Goal: Task Accomplishment & Management: Complete application form

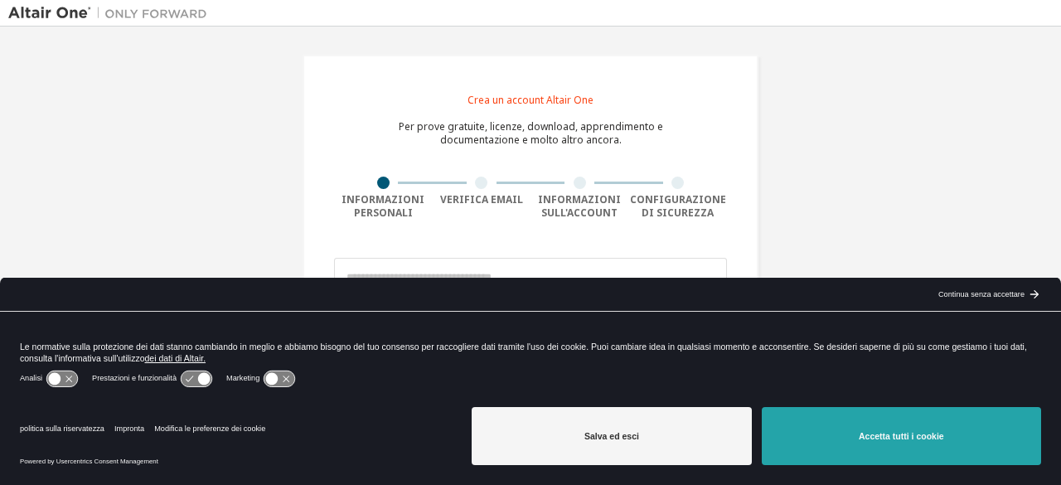
click at [839, 420] on button "Accetta tutti i cookie" at bounding box center [901, 436] width 279 height 58
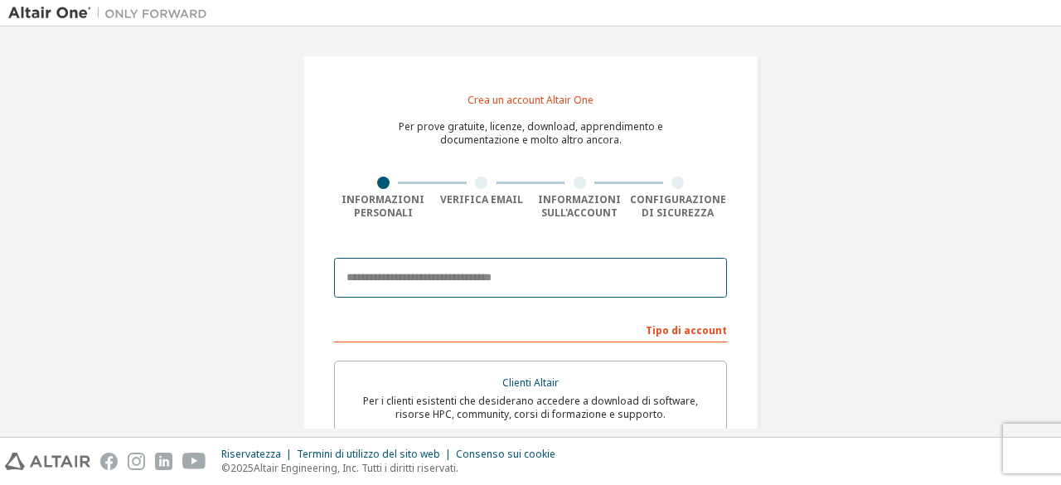
click at [366, 260] on input "email" at bounding box center [530, 278] width 393 height 40
type input "**********"
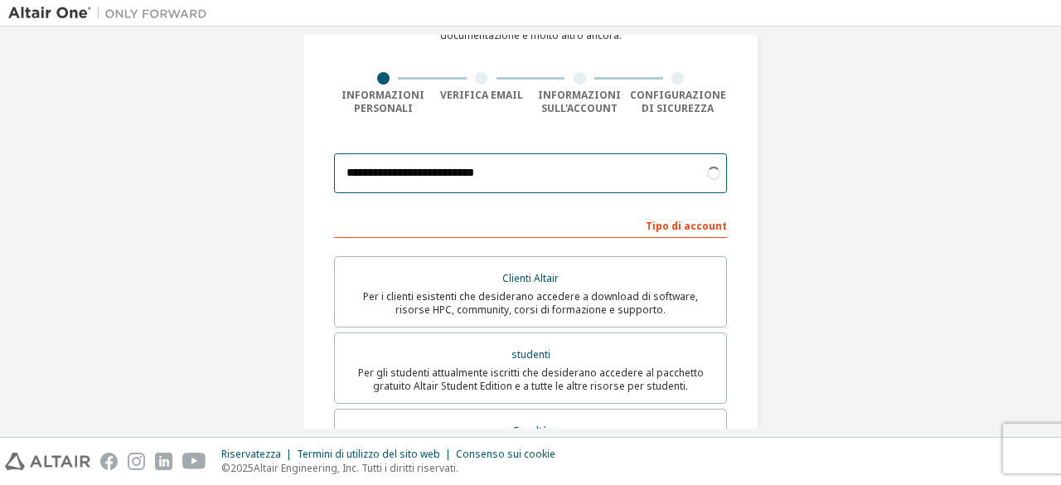
scroll to position [182, 0]
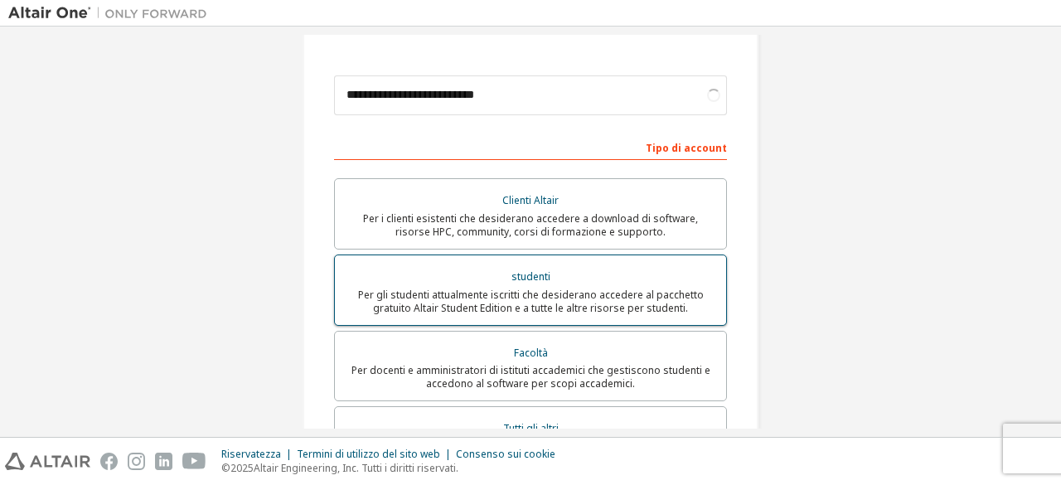
click at [567, 274] on div "studenti" at bounding box center [530, 276] width 371 height 23
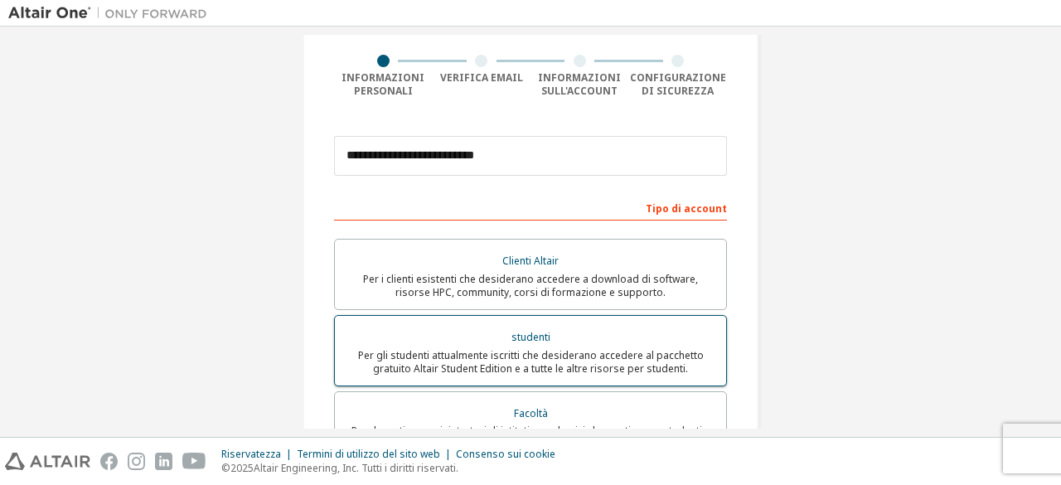
scroll to position [124, 0]
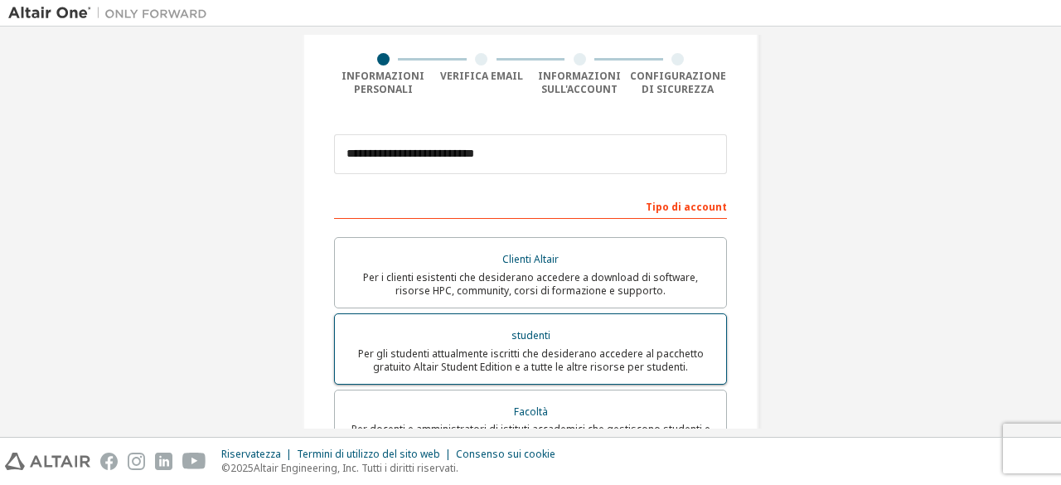
click at [525, 370] on font "Per gli studenti attualmente iscritti che desiderano accedere al pacchetto grat…" at bounding box center [531, 360] width 346 height 27
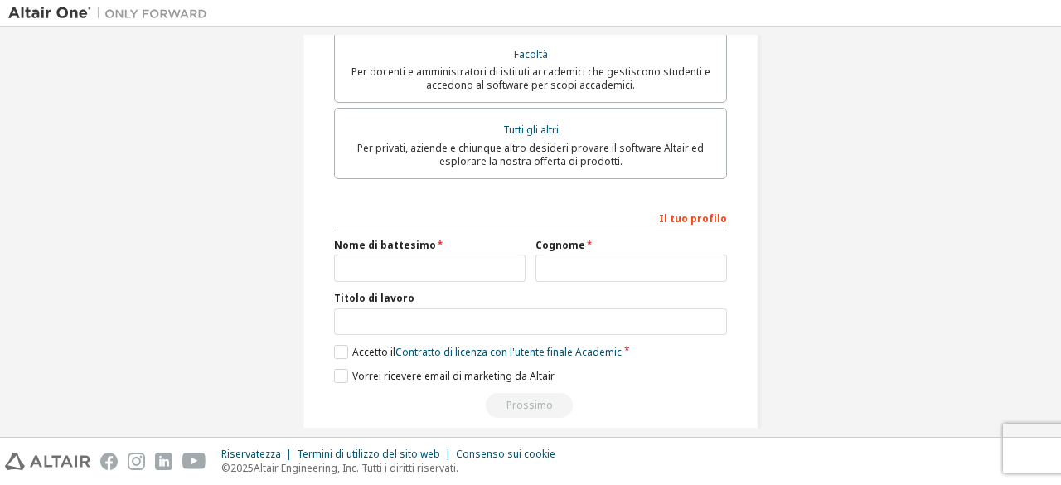
scroll to position [482, 0]
click at [397, 268] on input "text" at bounding box center [429, 267] width 191 height 27
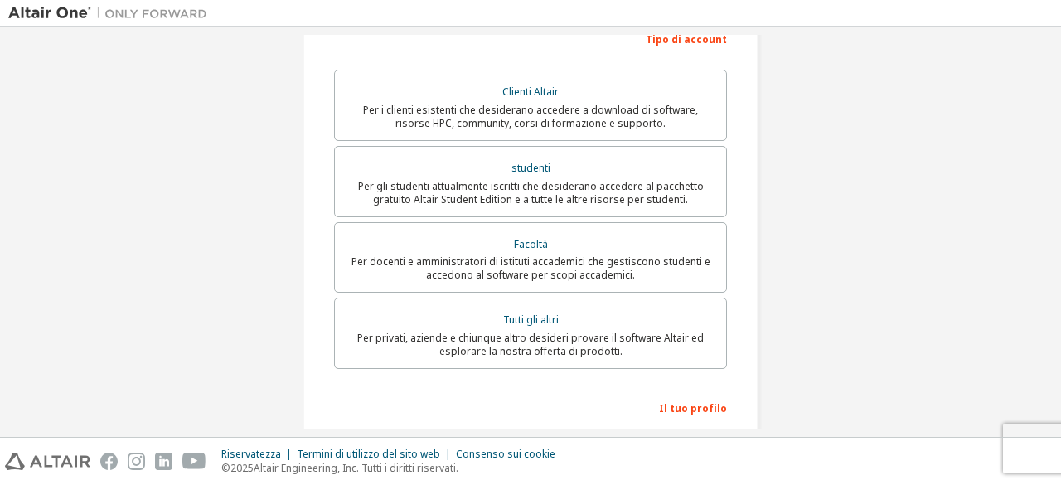
scroll to position [292, 0]
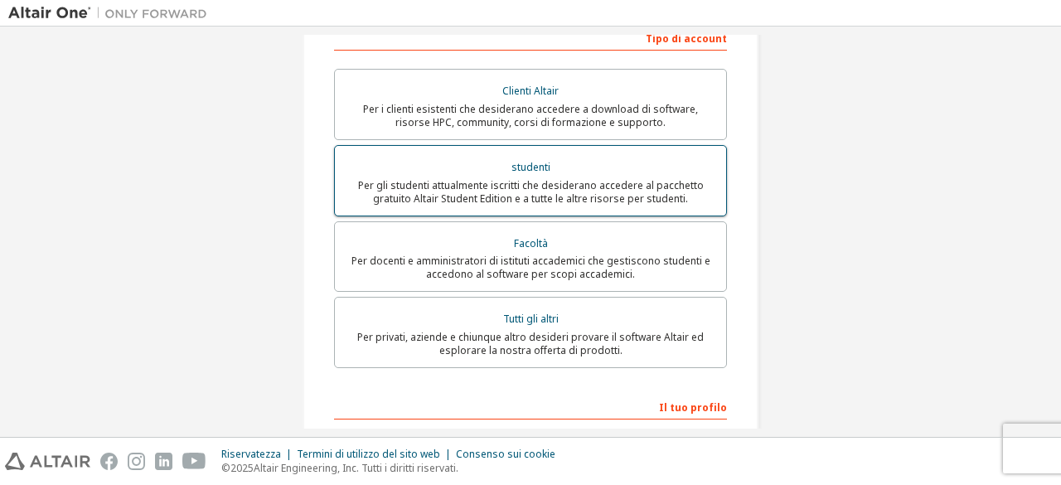
click at [588, 188] on font "Per gli studenti attualmente iscritti che desiderano accedere al pacchetto grat…" at bounding box center [531, 191] width 346 height 27
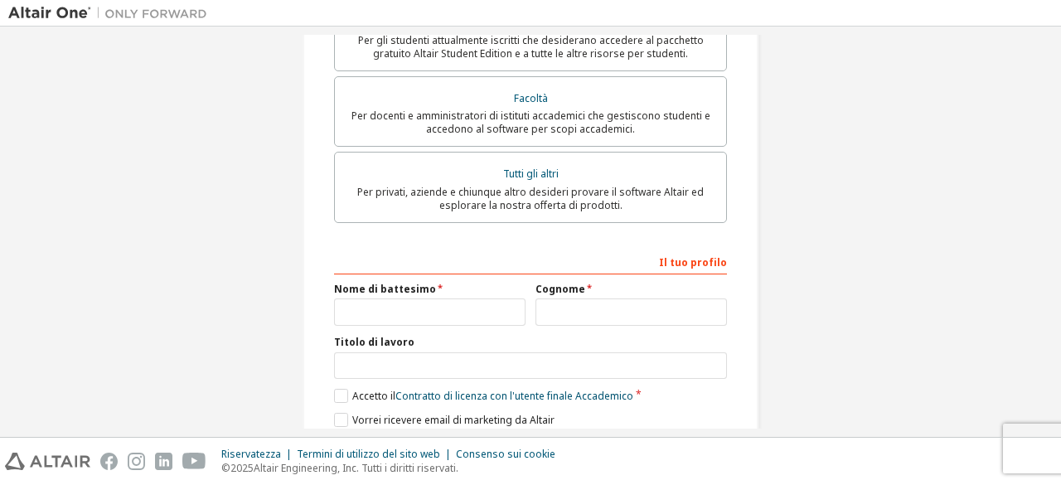
scroll to position [438, 0]
click at [396, 309] on input "text" at bounding box center [429, 311] width 191 height 27
type input "*******"
click at [545, 311] on input "text" at bounding box center [631, 311] width 191 height 27
type input "******"
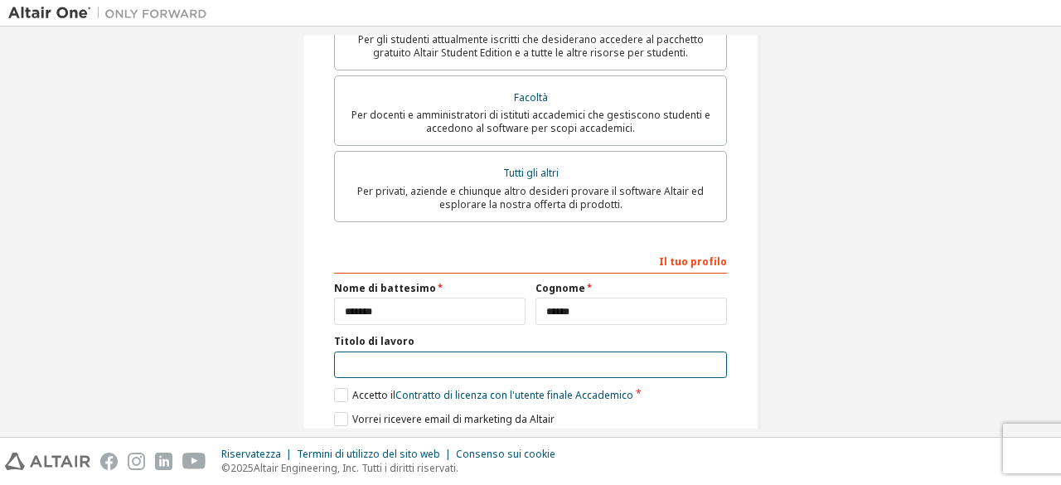
click at [454, 359] on input "text" at bounding box center [530, 364] width 393 height 27
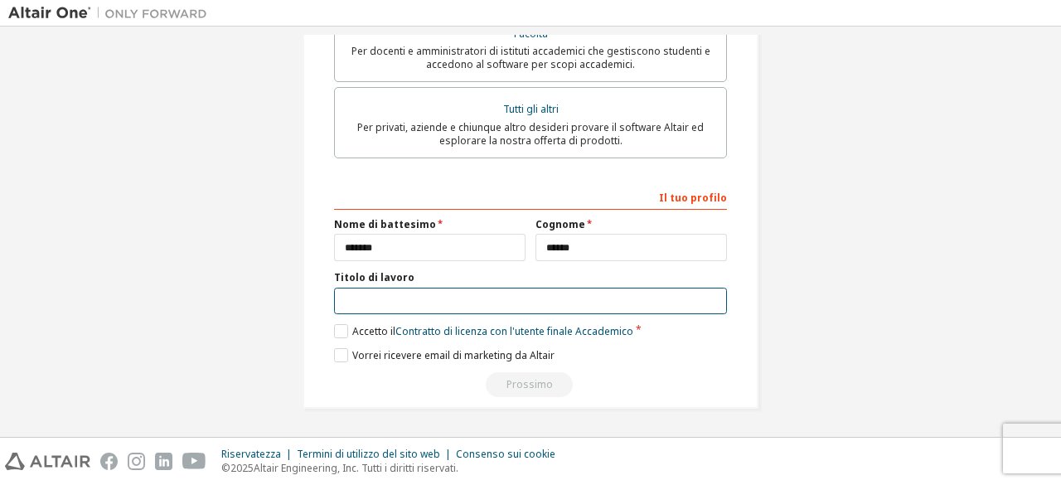
scroll to position [504, 0]
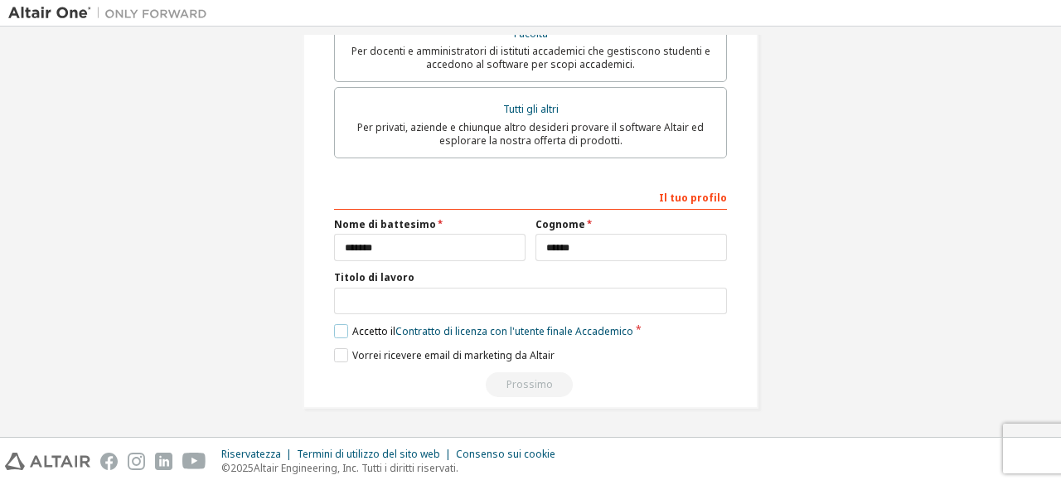
click at [335, 327] on label "Accetto il Contratto di licenza con l'utente finale Accademico" at bounding box center [483, 331] width 299 height 14
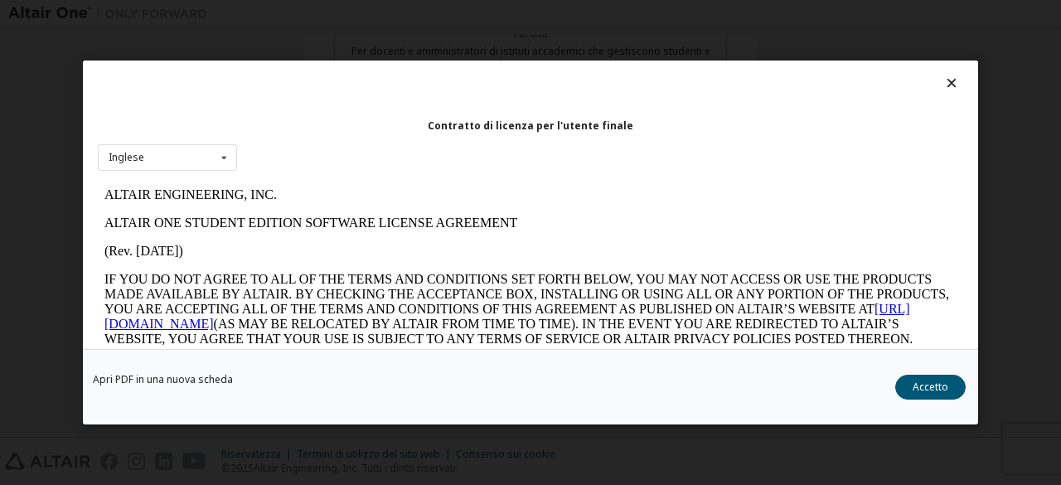
scroll to position [0, 0]
click at [196, 157] on div "Inglese Inglese" at bounding box center [167, 157] width 139 height 27
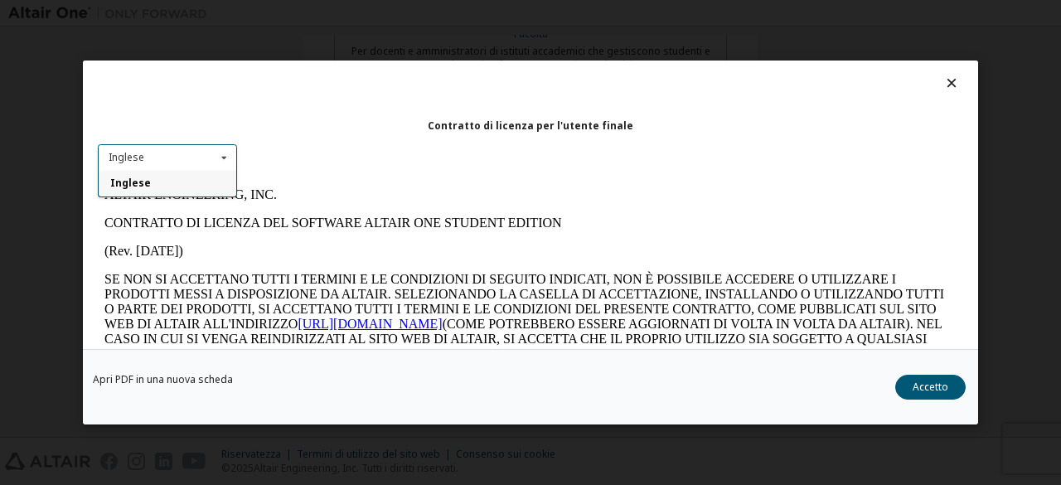
click at [167, 183] on div "Inglese" at bounding box center [168, 183] width 138 height 27
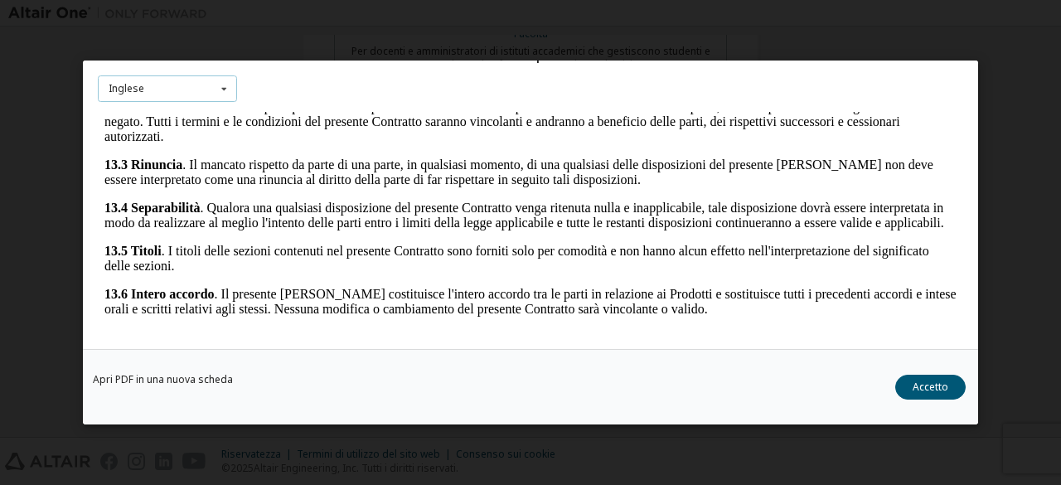
scroll to position [3011, 0]
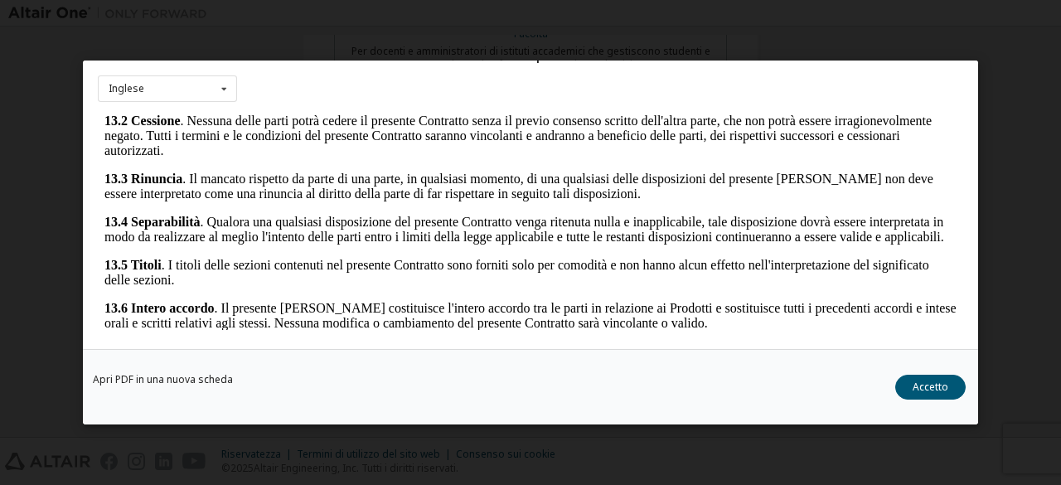
click at [1011, 29] on div "Contratto di licenza per l'utente finale Inglese Inglese Apri PDF in una nuova …" at bounding box center [530, 242] width 1061 height 485
click at [635, 105] on div "Contratto di licenza per l'utente finale Inglese Inglese" at bounding box center [530, 205] width 895 height 288
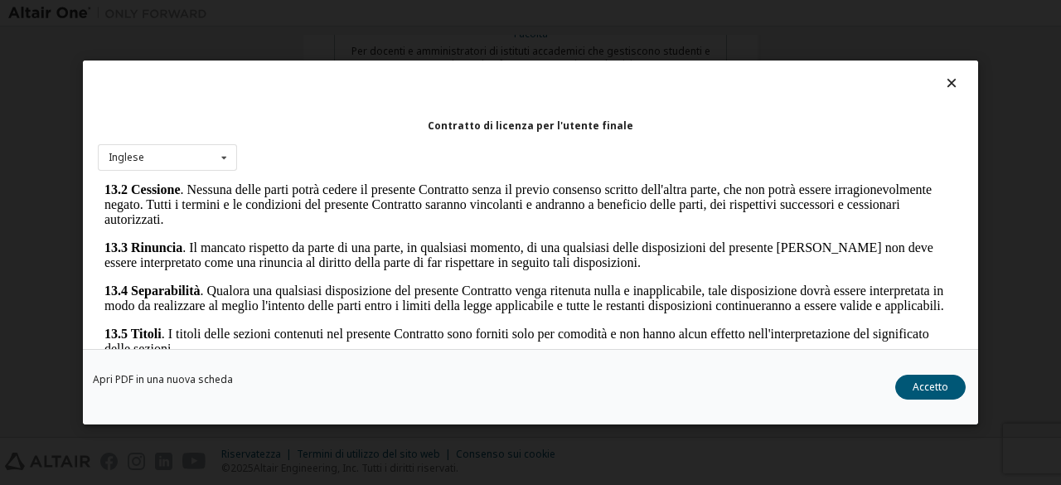
click at [943, 79] on icon at bounding box center [951, 82] width 17 height 15
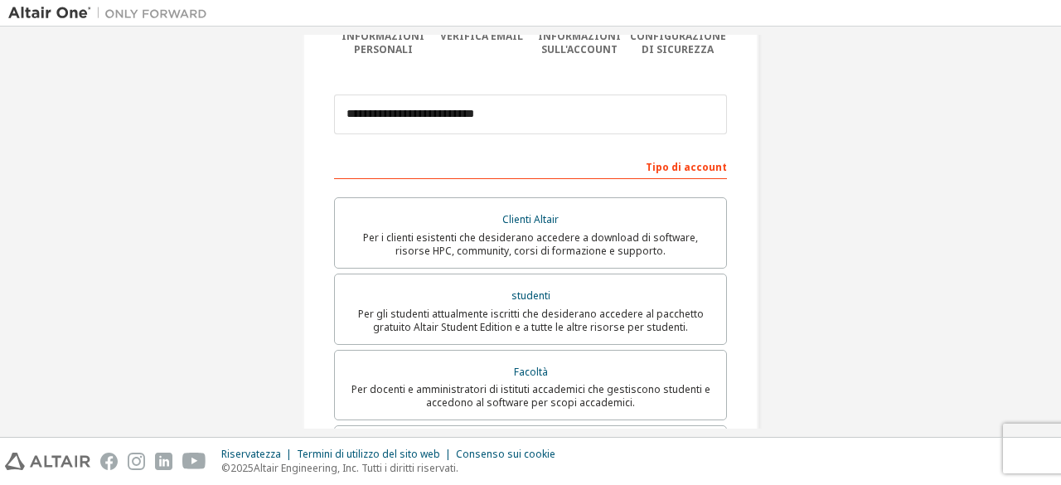
scroll to position [504, 0]
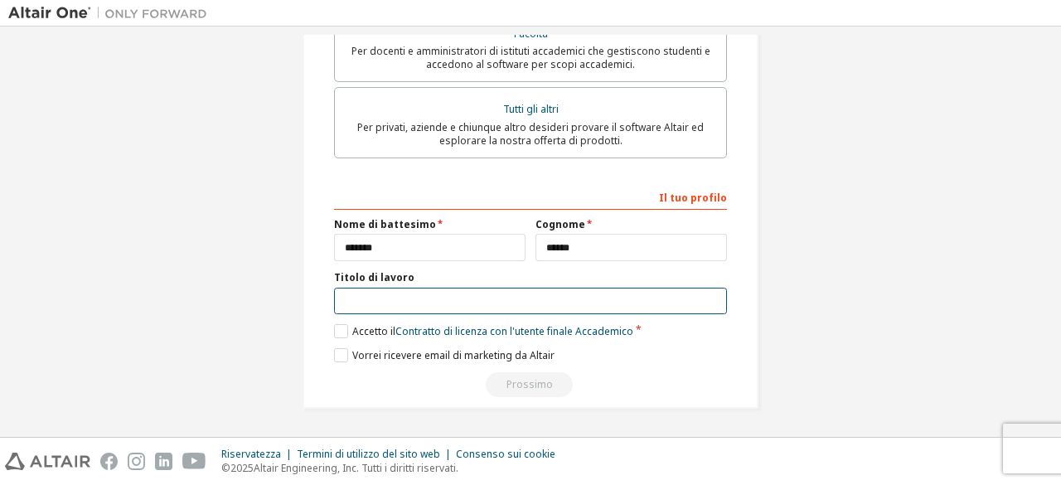
click at [394, 298] on input "text" at bounding box center [530, 301] width 393 height 27
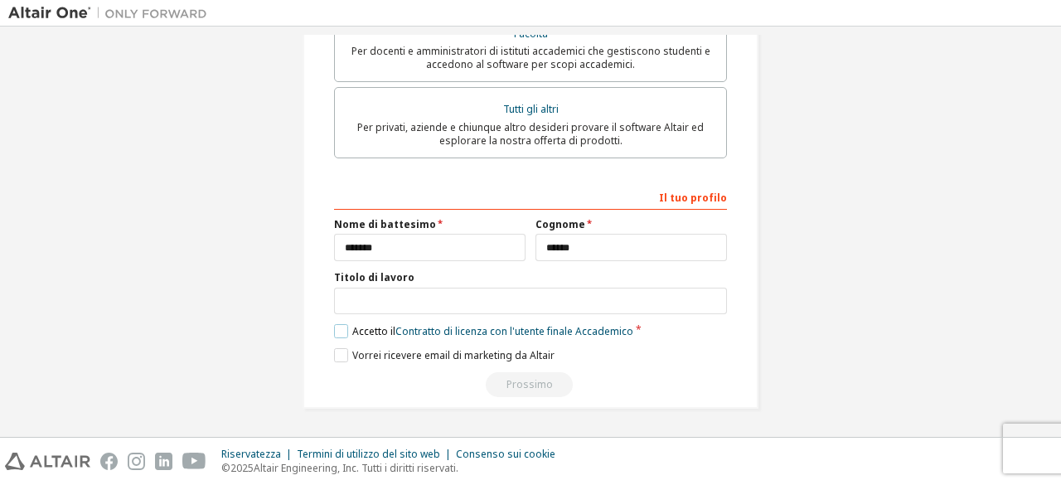
click at [337, 331] on label "Accetto il Contratto di licenza con l'utente finale Accademico" at bounding box center [483, 331] width 299 height 14
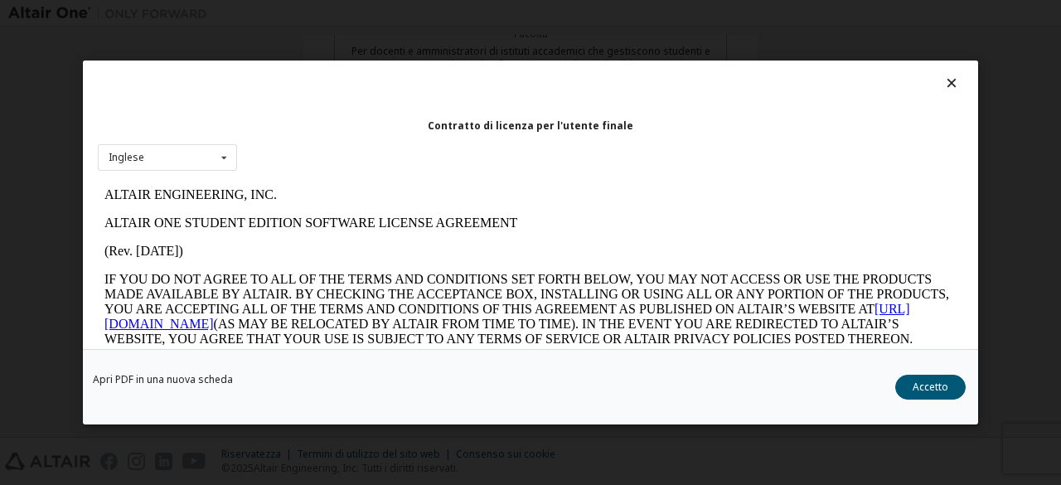
scroll to position [0, 0]
click at [936, 378] on button "Accetto" at bounding box center [930, 387] width 70 height 25
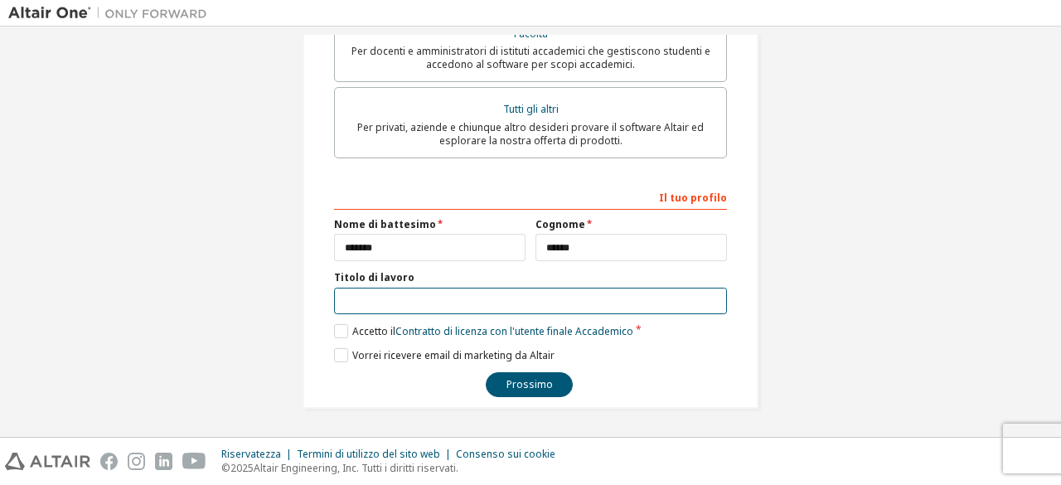
click at [386, 299] on input "text" at bounding box center [530, 301] width 393 height 27
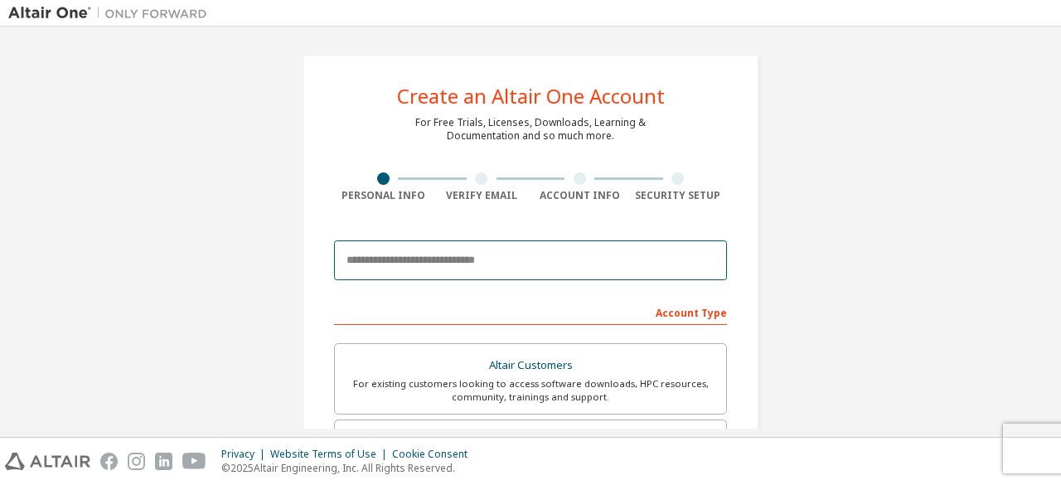
click at [382, 264] on input "email" at bounding box center [530, 260] width 393 height 40
type input "**********"
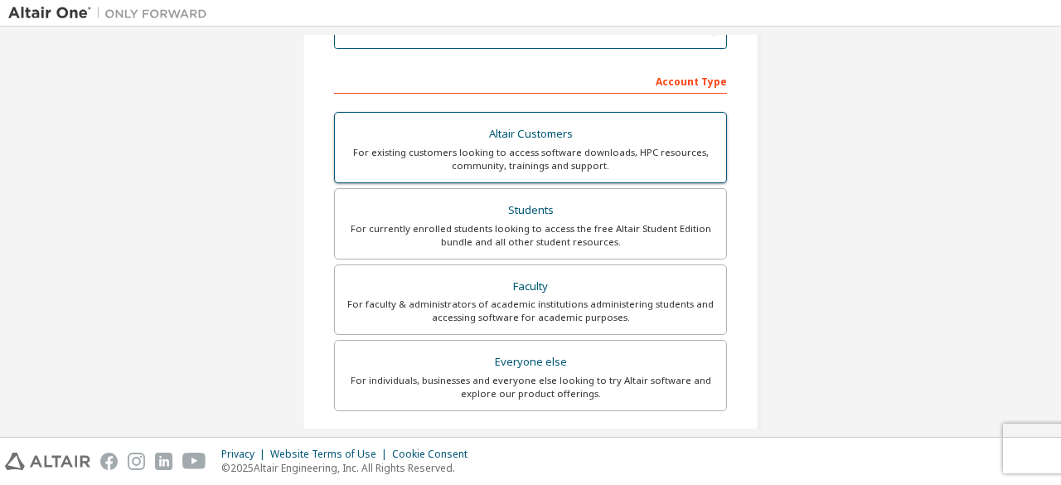
scroll to position [232, 0]
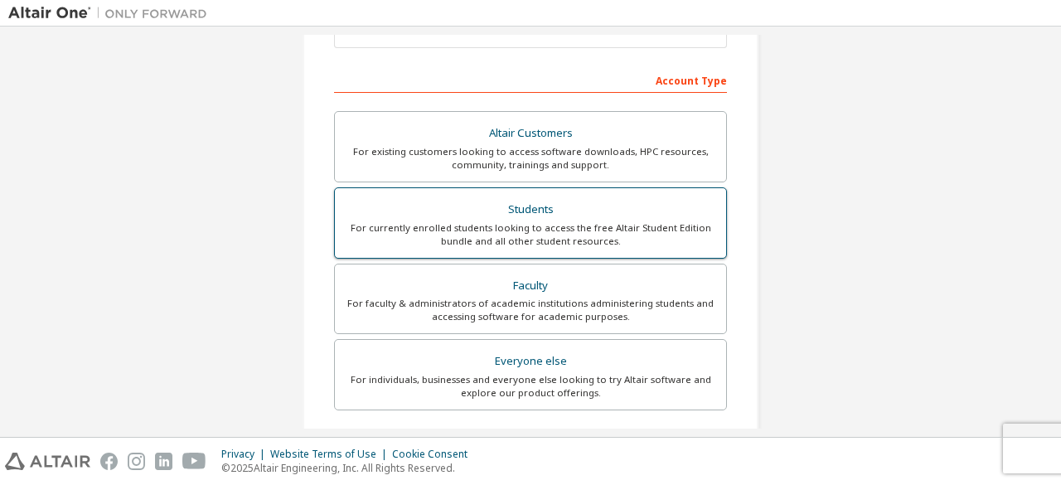
click at [489, 242] on div "For currently enrolled students looking to access the free Altair Student Editi…" at bounding box center [530, 234] width 371 height 27
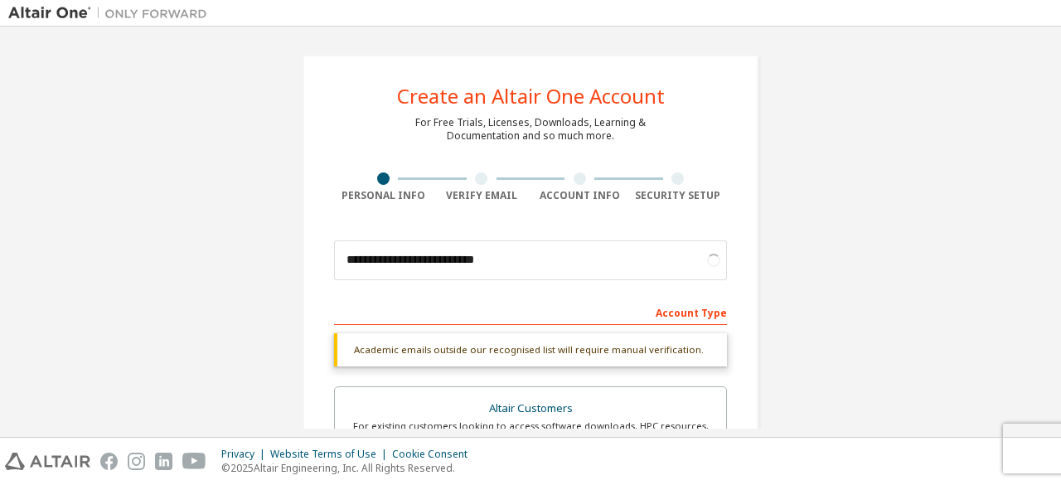
scroll to position [522, 0]
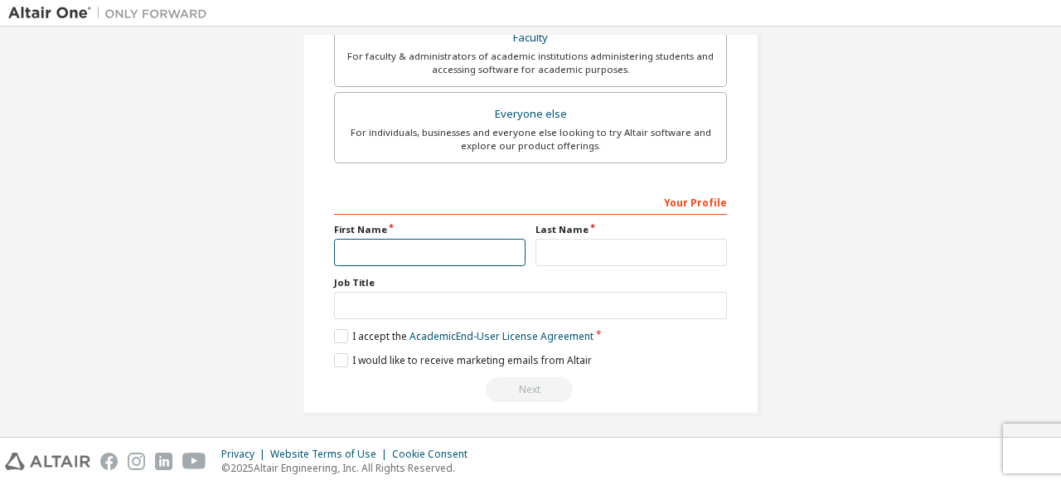
click at [384, 239] on input "text" at bounding box center [429, 252] width 191 height 27
type input "*******"
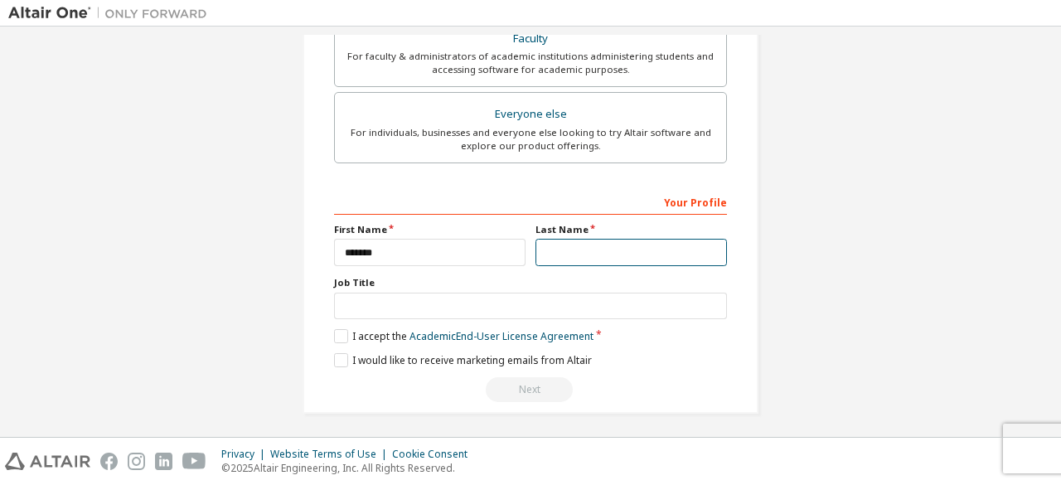
click at [551, 253] on input "text" at bounding box center [631, 252] width 191 height 27
type input "******"
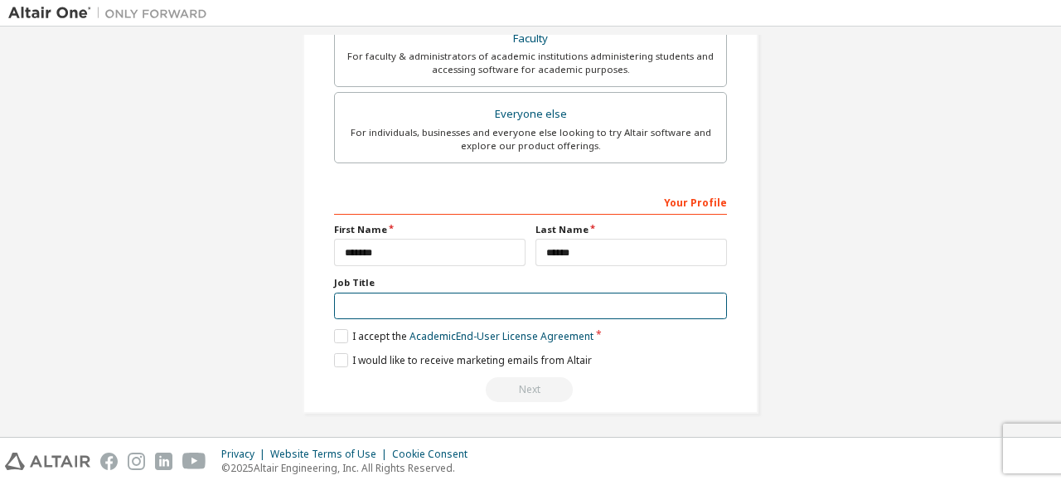
click at [423, 293] on input "text" at bounding box center [530, 306] width 393 height 27
type input "*******"
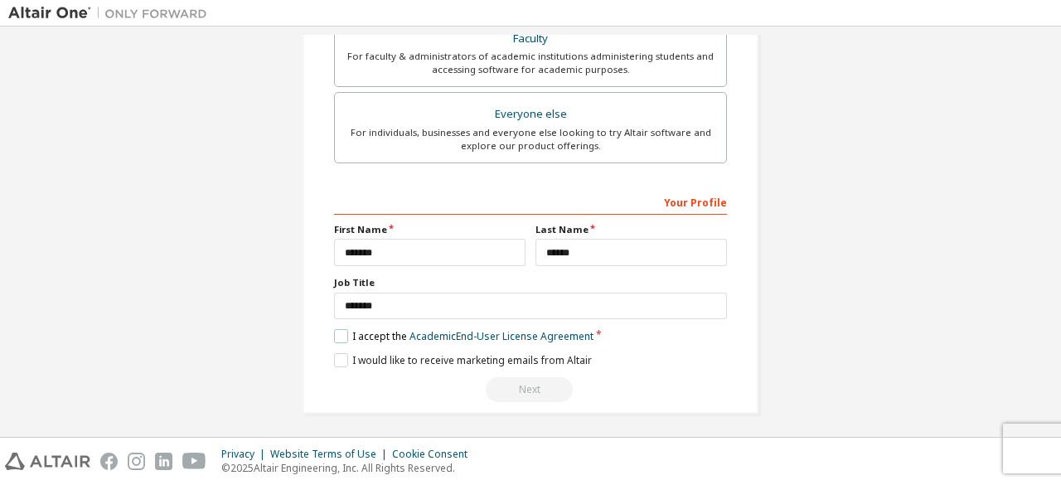
click at [342, 329] on label "I accept the Academic End-User License Agreement" at bounding box center [463, 336] width 259 height 14
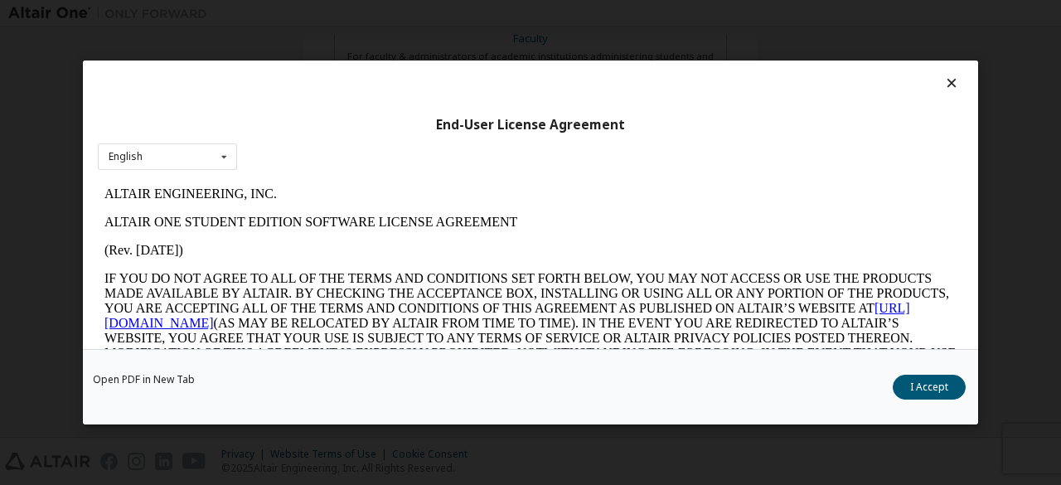
scroll to position [0, 0]
click at [212, 158] on div "English English" at bounding box center [167, 156] width 139 height 27
click at [170, 170] on div "English" at bounding box center [168, 182] width 138 height 27
click at [935, 387] on button "I Accept" at bounding box center [929, 387] width 73 height 25
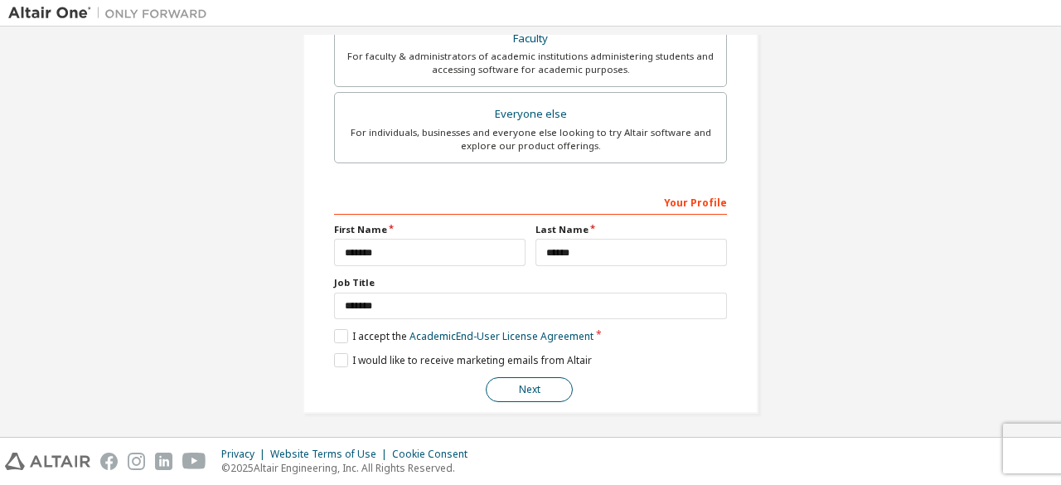
click at [528, 377] on button "Next" at bounding box center [529, 389] width 87 height 25
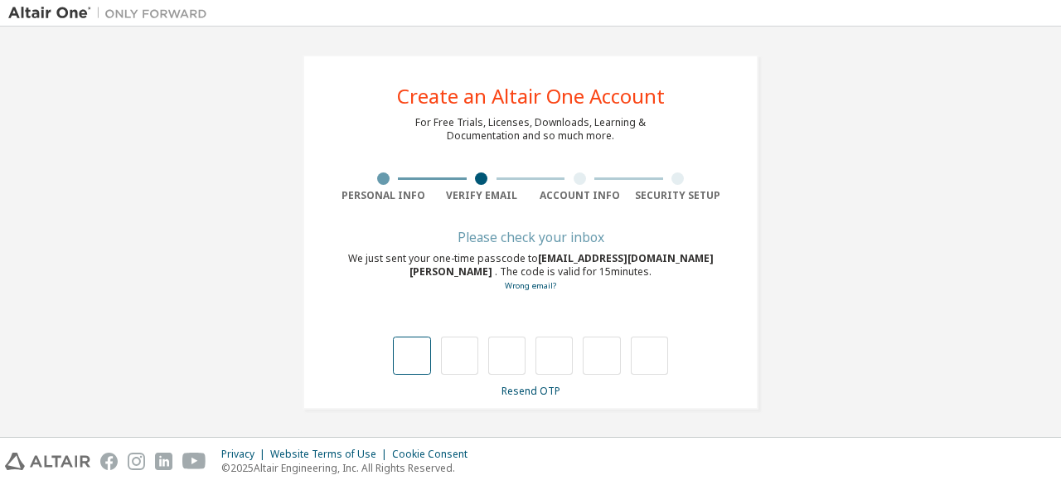
type input "*"
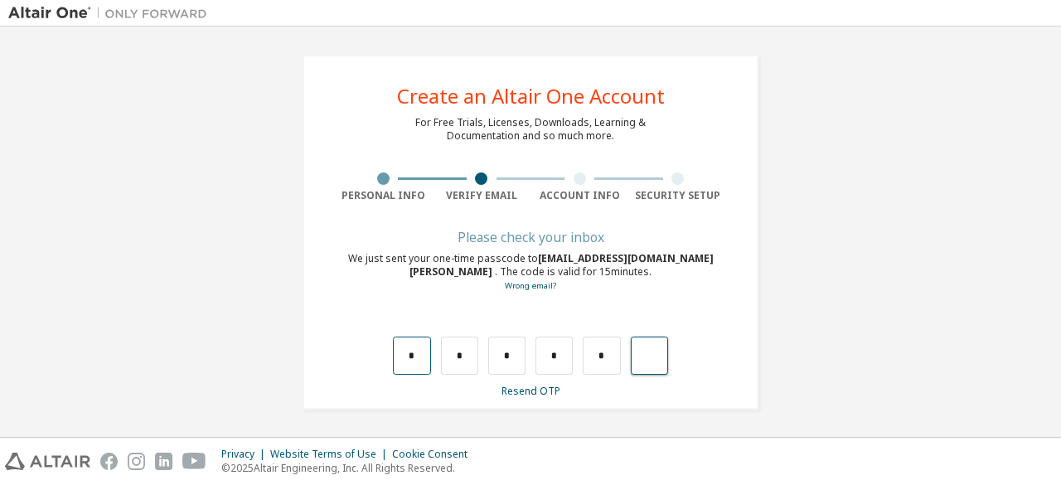
type input "*"
